Goal: Navigation & Orientation: Find specific page/section

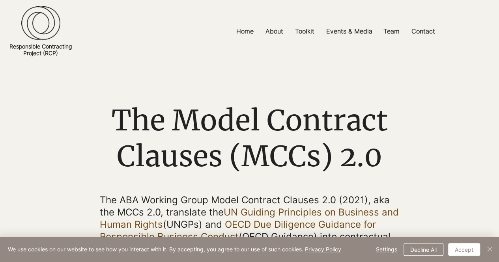
click at [470, 247] on button "Accept" at bounding box center [464, 249] width 32 height 13
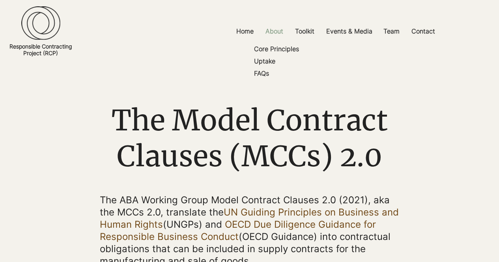
click at [275, 32] on p "About" at bounding box center [275, 31] width 26 height 18
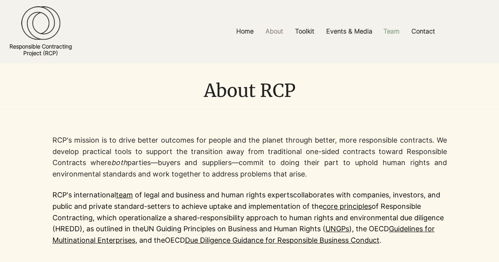
click at [395, 29] on p "Team" at bounding box center [392, 31] width 24 height 18
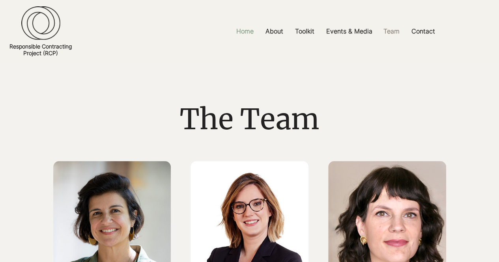
click at [250, 27] on p "Home" at bounding box center [244, 31] width 25 height 18
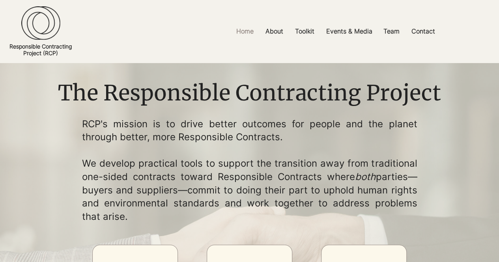
click at [34, 29] on img at bounding box center [40, 23] width 39 height 34
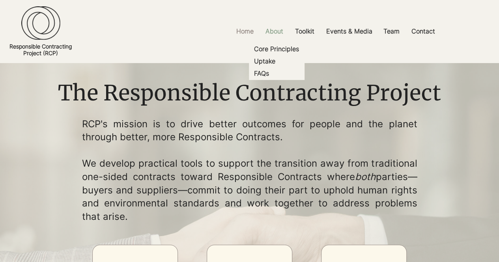
click at [271, 30] on p "About" at bounding box center [275, 31] width 26 height 18
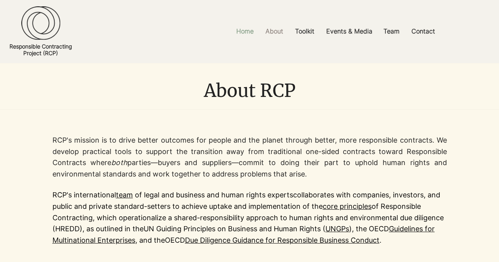
click at [247, 33] on p "Home" at bounding box center [244, 31] width 25 height 18
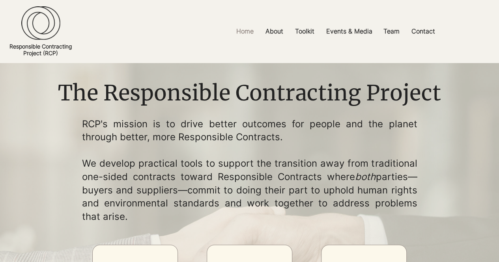
click at [133, 51] on div at bounding box center [249, 31] width 499 height 63
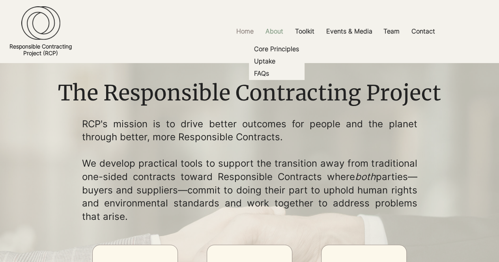
click at [273, 36] on p "About" at bounding box center [275, 31] width 26 height 18
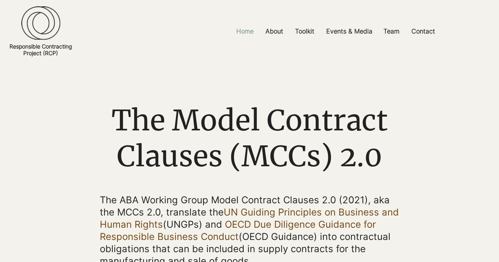
click at [243, 32] on p "Home" at bounding box center [244, 31] width 25 height 18
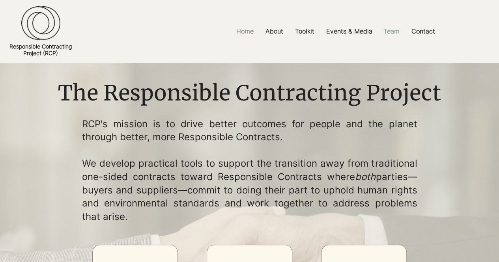
click at [396, 31] on p "Team" at bounding box center [392, 31] width 24 height 18
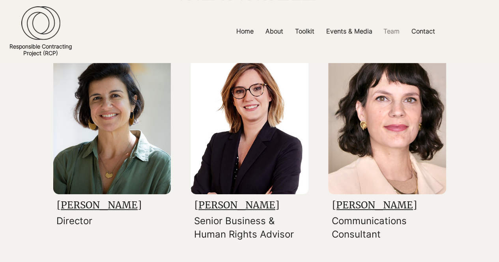
scroll to position [118, 0]
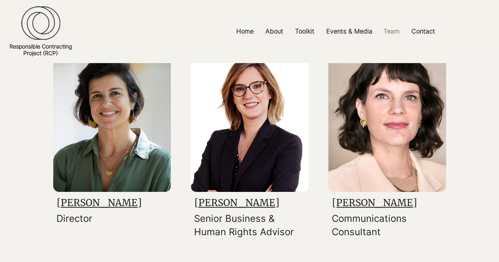
click at [97, 204] on link "[PERSON_NAME]" at bounding box center [99, 203] width 85 height 12
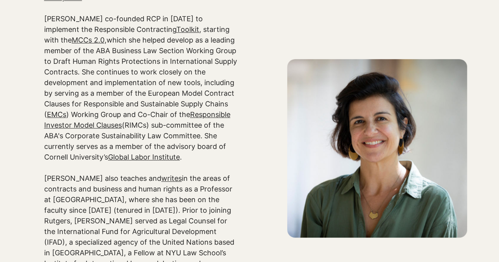
scroll to position [459, 0]
